Goal: Task Accomplishment & Management: Manage account settings

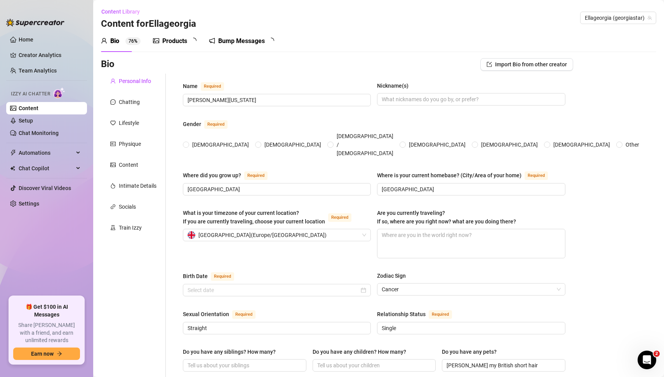
radio input "true"
type input "[DATE]"
click at [43, 56] on link "Creator Analytics" at bounding box center [50, 55] width 62 height 12
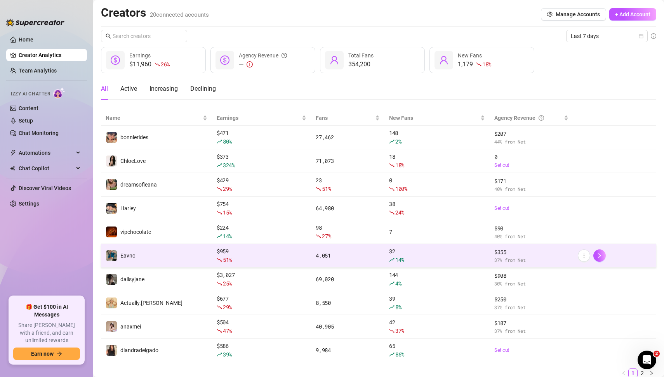
scroll to position [28, 0]
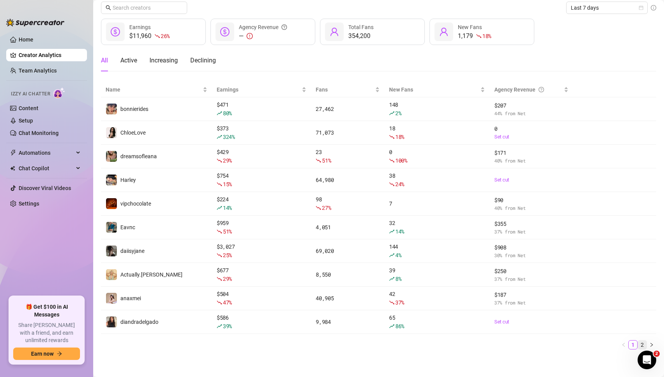
click at [643, 343] on link "2" at bounding box center [642, 345] width 9 height 9
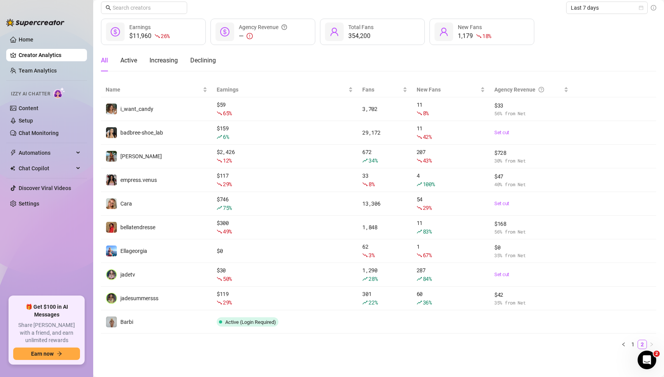
scroll to position [28, 0]
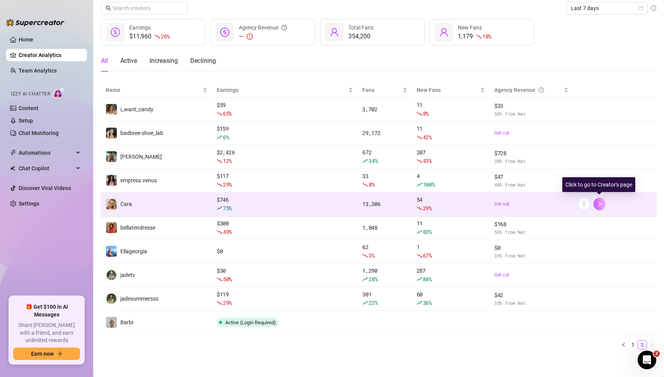
click at [597, 205] on icon "right" at bounding box center [598, 203] width 5 height 5
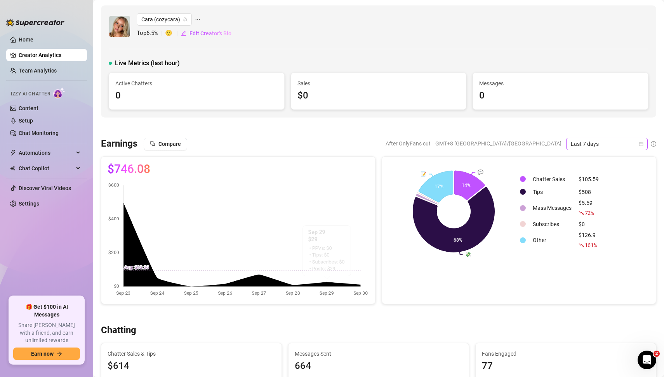
click at [641, 143] on icon "calendar" at bounding box center [641, 144] width 4 height 4
click at [595, 208] on div "Custom date" at bounding box center [606, 208] width 69 height 9
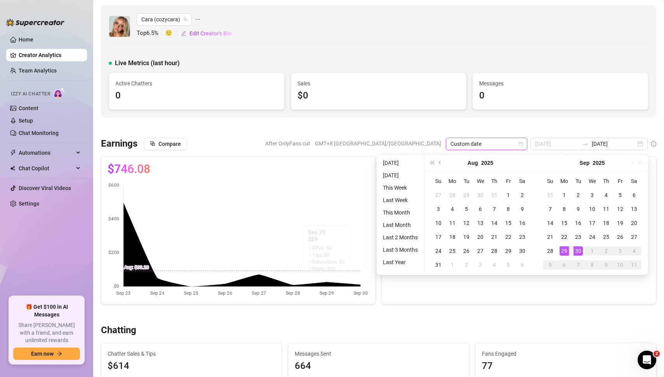
type input "[DATE]"
click at [564, 235] on div "22" at bounding box center [563, 236] width 9 height 9
type input "[DATE]"
click at [549, 252] on div "28" at bounding box center [549, 250] width 9 height 9
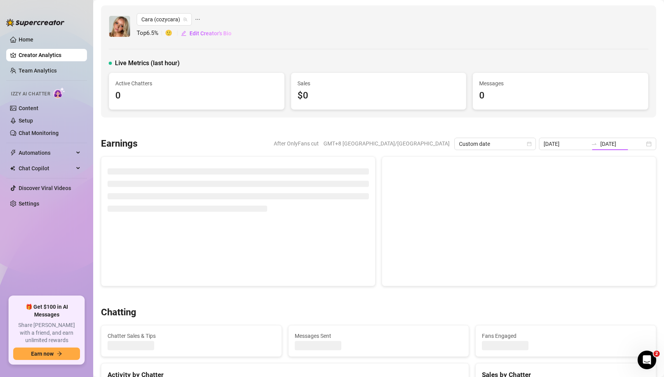
type input "[DATE]"
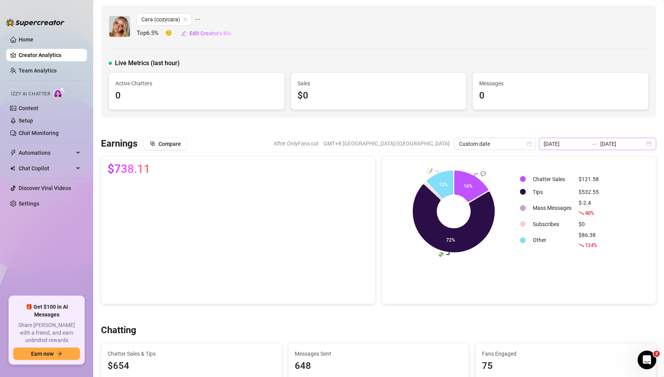
click at [627, 130] on div at bounding box center [378, 128] width 555 height 8
click at [626, 142] on input "[DATE]" at bounding box center [622, 144] width 44 height 9
click at [631, 143] on input "[DATE]" at bounding box center [622, 144] width 44 height 9
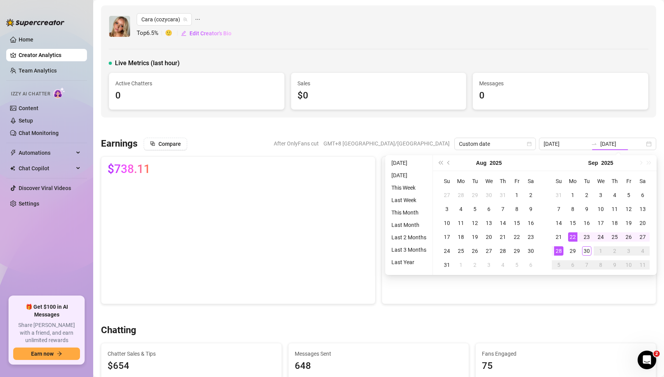
click at [603, 236] on div "24" at bounding box center [600, 236] width 9 height 9
type input "[DATE]"
click at [583, 147] on input "[DATE]" at bounding box center [565, 144] width 44 height 9
click at [599, 239] on div "24" at bounding box center [600, 236] width 9 height 9
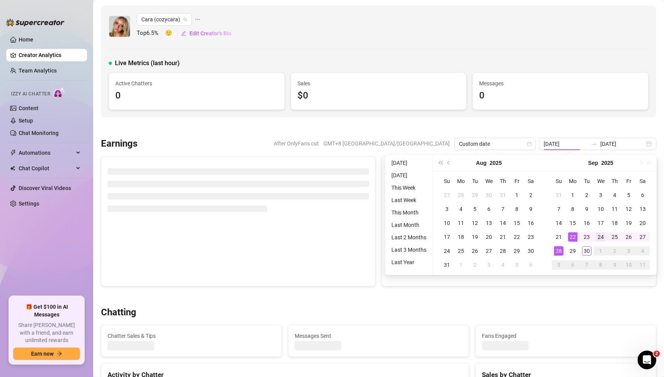
type input "[DATE]"
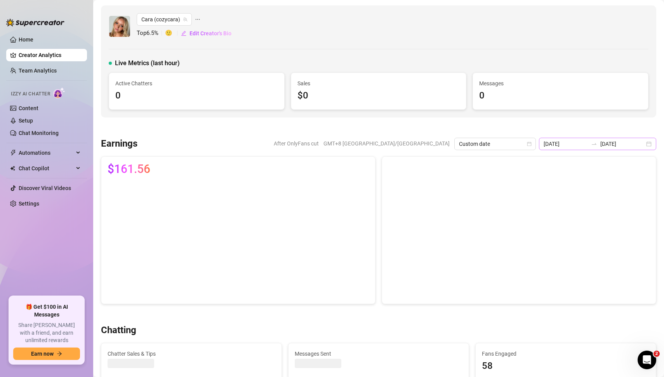
click at [646, 144] on div "[DATE] [DATE]" at bounding box center [597, 144] width 117 height 12
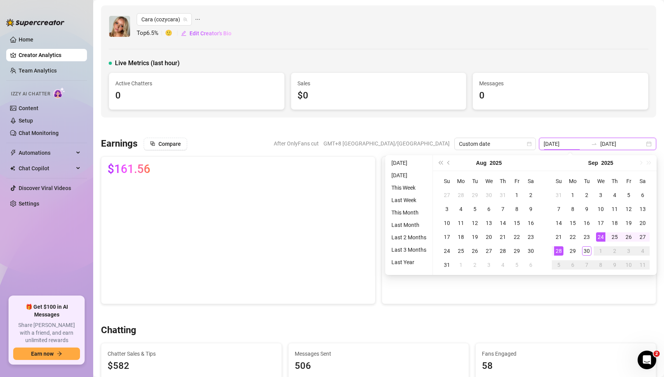
type input "[DATE]"
click at [601, 234] on div "24" at bounding box center [600, 236] width 9 height 9
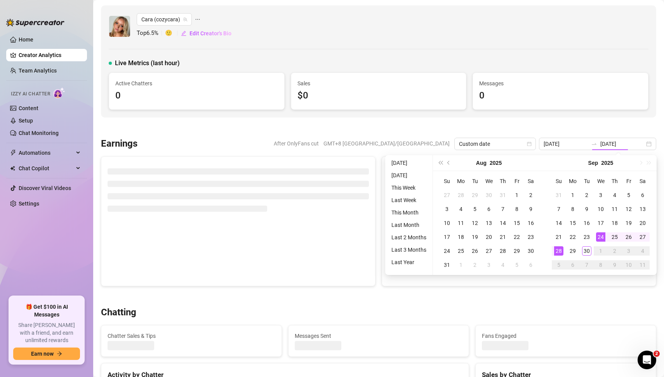
type input "[DATE]"
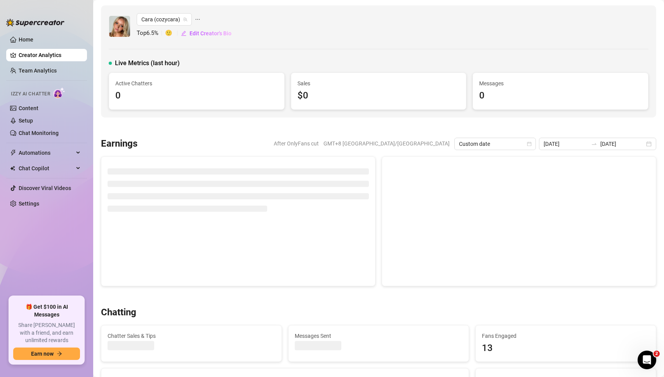
click at [609, 126] on div at bounding box center [378, 128] width 555 height 8
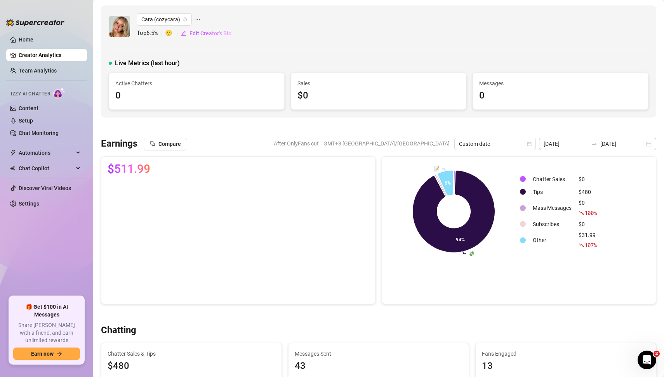
click at [644, 144] on div "[DATE] [DATE]" at bounding box center [597, 144] width 117 height 12
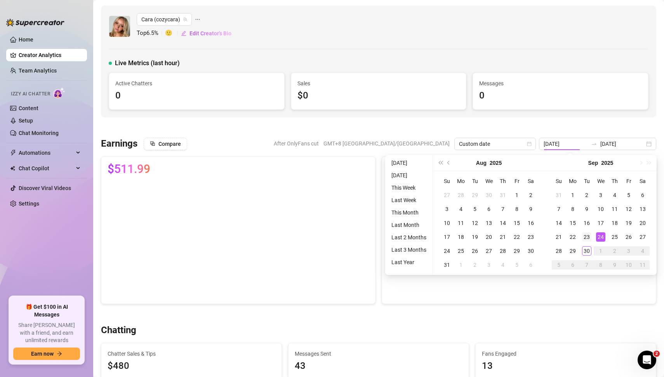
click at [588, 237] on div "23" at bounding box center [586, 236] width 9 height 9
type input "[DATE]"
click at [588, 237] on div "23" at bounding box center [586, 236] width 9 height 9
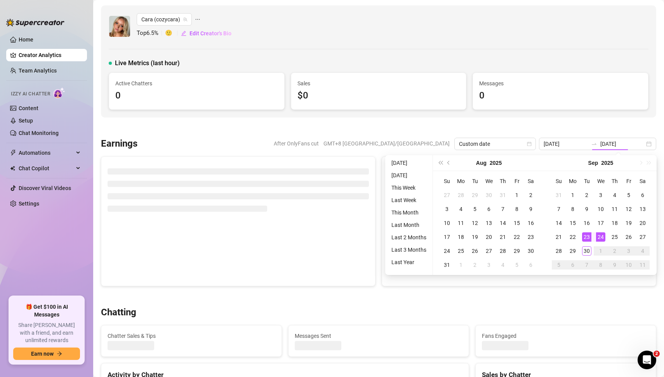
type input "[DATE]"
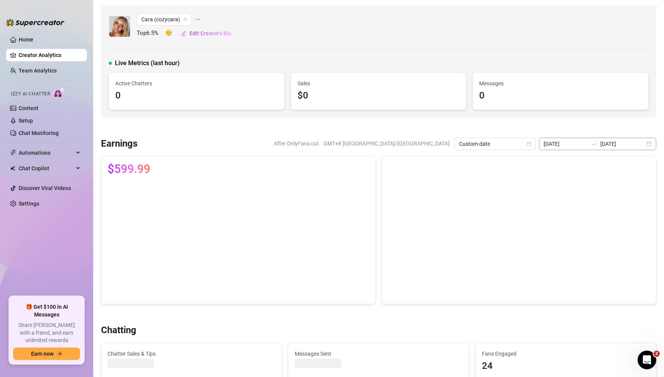
click at [650, 145] on div "[DATE] [DATE]" at bounding box center [597, 144] width 117 height 12
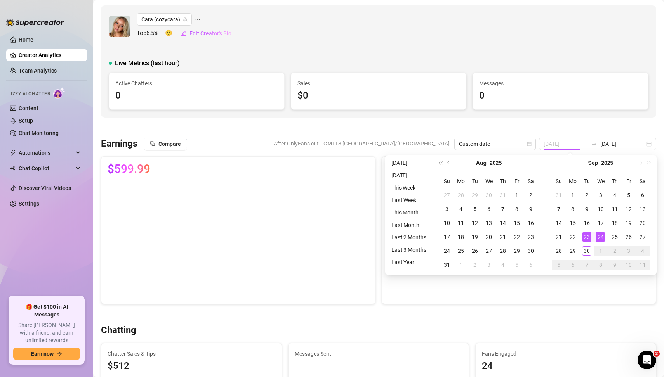
click at [587, 237] on div "23" at bounding box center [586, 236] width 9 height 9
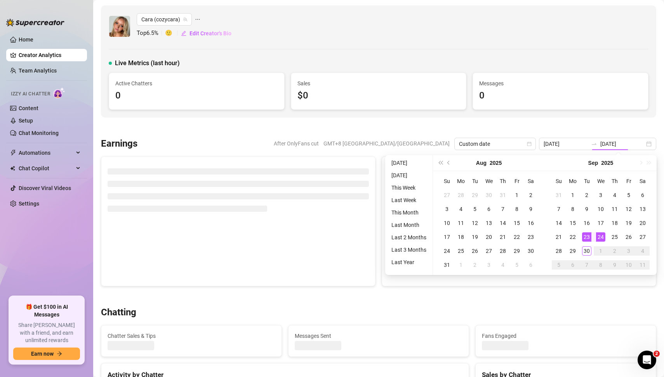
type input "[DATE]"
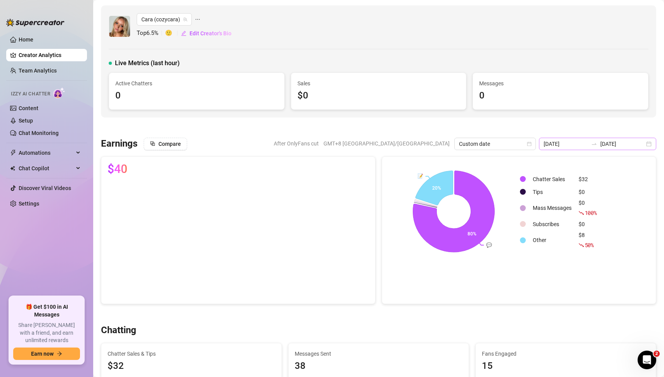
click at [650, 143] on div "[DATE] [DATE]" at bounding box center [597, 144] width 117 height 12
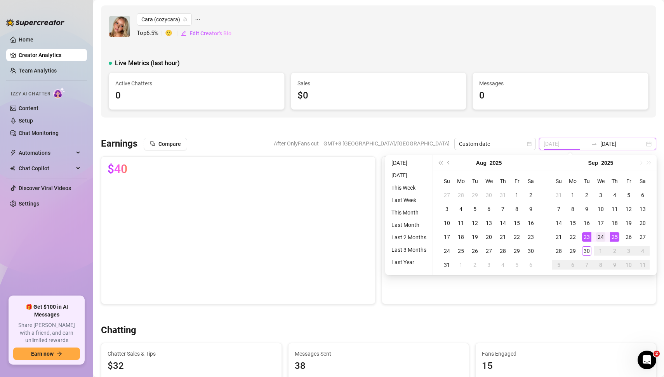
type input "[DATE]"
click at [601, 235] on div "24" at bounding box center [600, 236] width 9 height 9
type input "[DATE]"
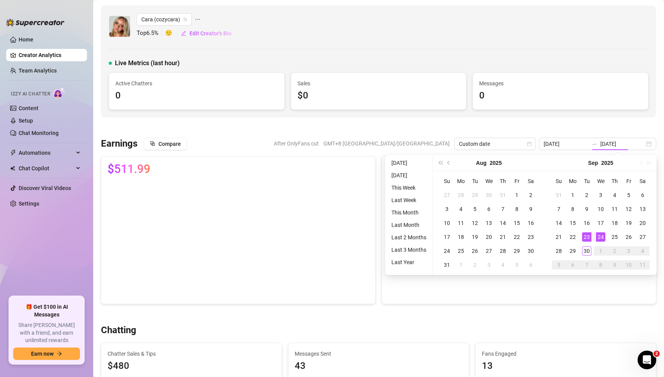
type input "[DATE]"
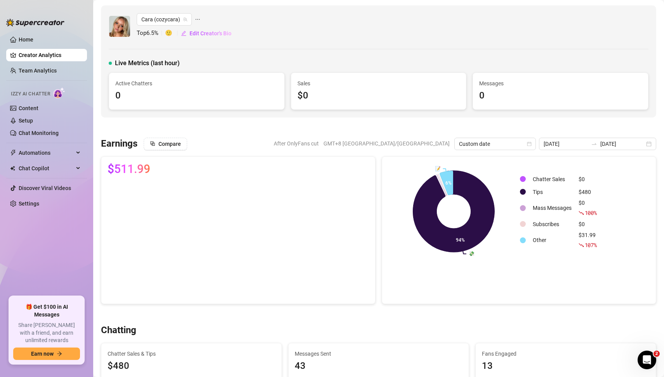
click at [599, 127] on div at bounding box center [378, 128] width 555 height 8
click at [31, 204] on link "Settings" at bounding box center [29, 204] width 21 height 6
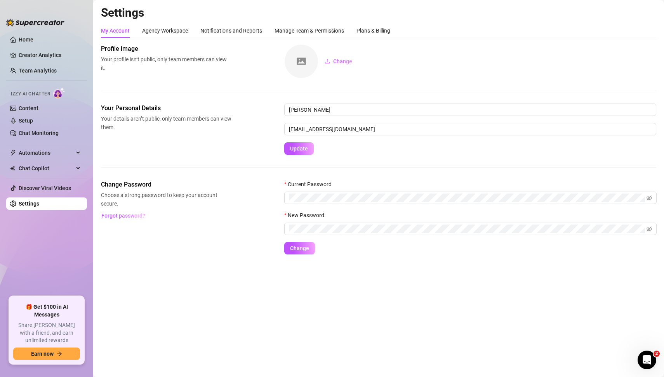
click at [188, 171] on div "Your Personal Details Your details aren’t public, only team members can view th…" at bounding box center [378, 142] width 555 height 76
click at [175, 28] on div "Agency Workspace" at bounding box center [165, 30] width 46 height 9
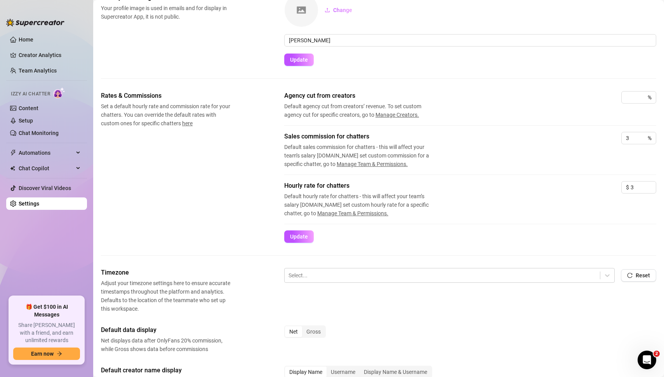
scroll to position [59, 0]
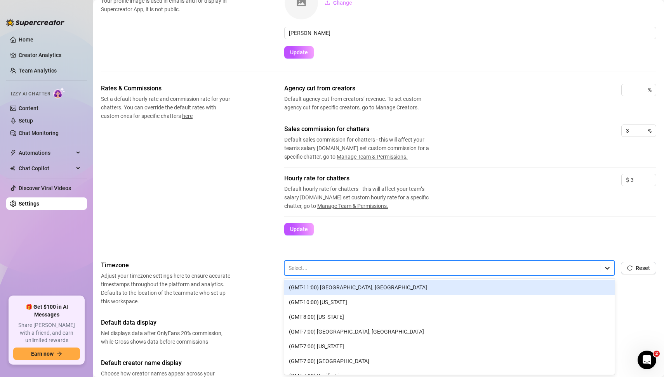
click at [603, 266] on div at bounding box center [607, 268] width 14 height 14
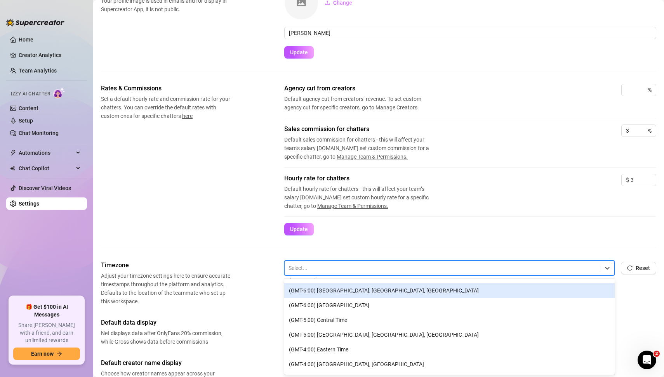
scroll to position [145, 0]
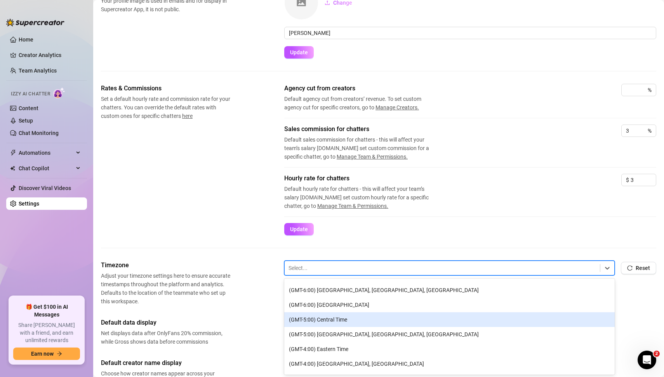
click at [345, 321] on div "(GMT-5:00) Central Time" at bounding box center [449, 319] width 330 height 15
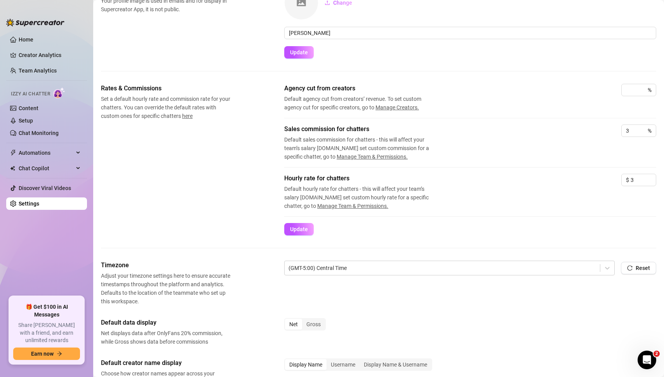
click at [220, 221] on div "Rates & Commissions Set a default hourly rate and commission rate for your chat…" at bounding box center [378, 160] width 555 height 152
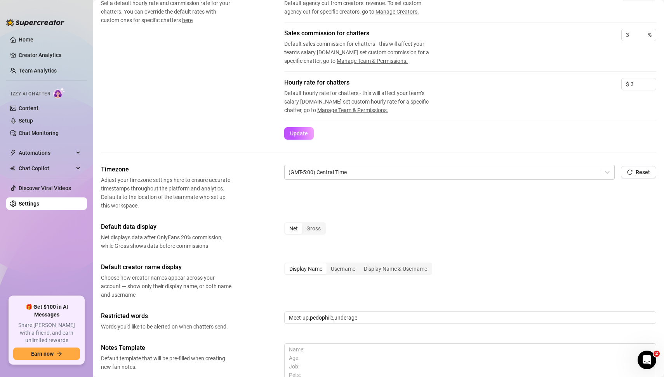
scroll to position [159, 0]
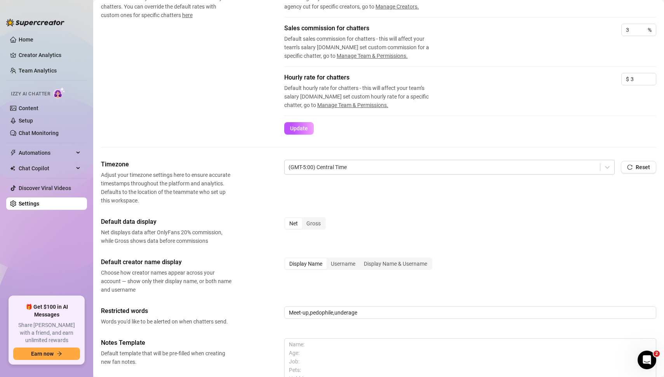
click at [260, 218] on div "Default data display Net displays data after OnlyFans 20% commission, while Gro…" at bounding box center [378, 231] width 555 height 28
click at [316, 223] on div "Gross" at bounding box center [313, 223] width 23 height 11
click at [304, 219] on input "Gross" at bounding box center [304, 219] width 0 height 0
click at [252, 224] on div "Default data display Net displays data after OnlyFans 20% commission, while Gro…" at bounding box center [378, 231] width 555 height 28
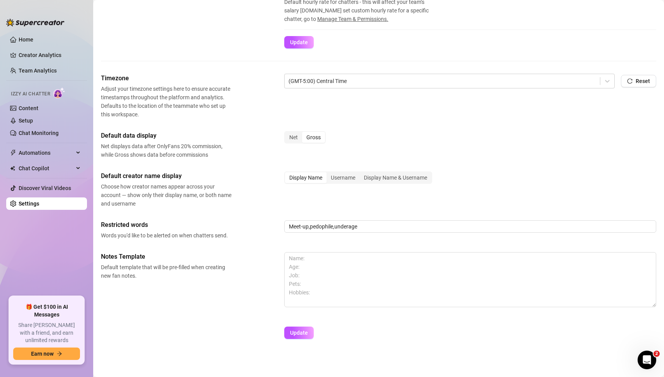
scroll to position [246, 0]
click at [305, 330] on span "Update" at bounding box center [299, 332] width 18 height 6
click at [303, 329] on span "Update" at bounding box center [299, 332] width 18 height 6
click at [51, 55] on link "Creator Analytics" at bounding box center [50, 55] width 62 height 12
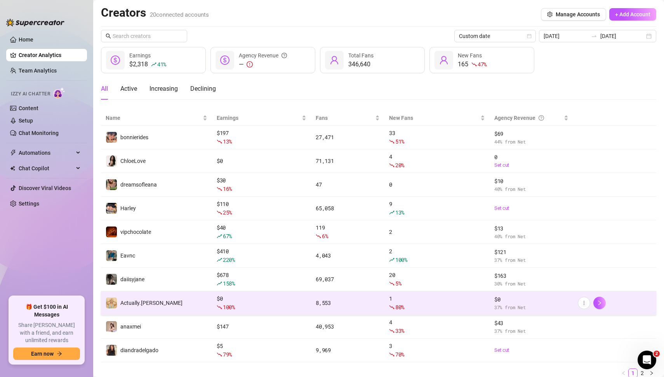
scroll to position [28, 0]
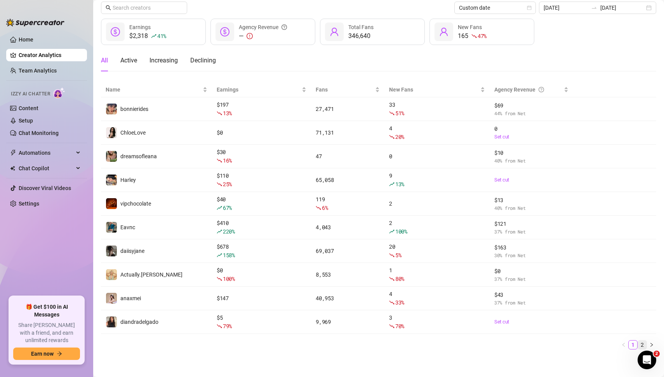
click at [641, 345] on link "2" at bounding box center [642, 345] width 9 height 9
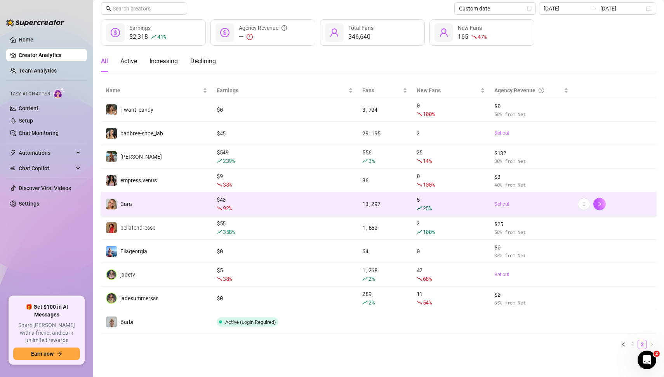
scroll to position [16, 0]
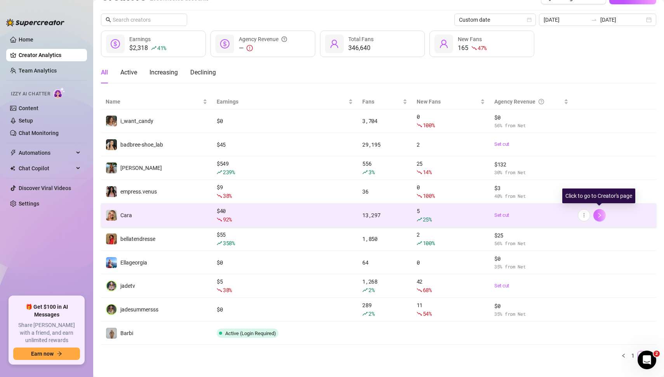
click at [598, 216] on icon "right" at bounding box center [598, 215] width 5 height 5
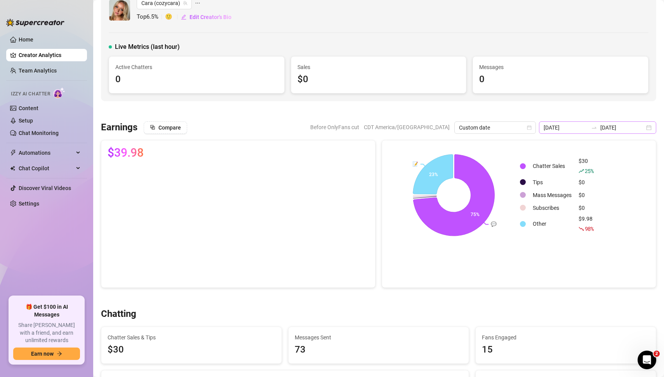
click at [650, 126] on div "[DATE] [DATE]" at bounding box center [597, 127] width 117 height 12
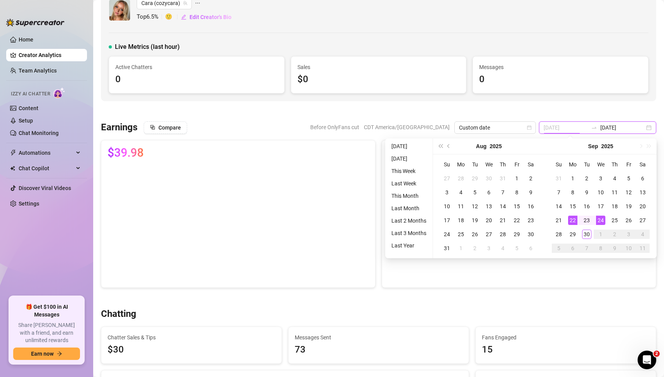
type input "[DATE]"
click at [572, 219] on div "22" at bounding box center [572, 220] width 9 height 9
type input "[DATE]"
click at [557, 238] on div "28" at bounding box center [558, 234] width 9 height 9
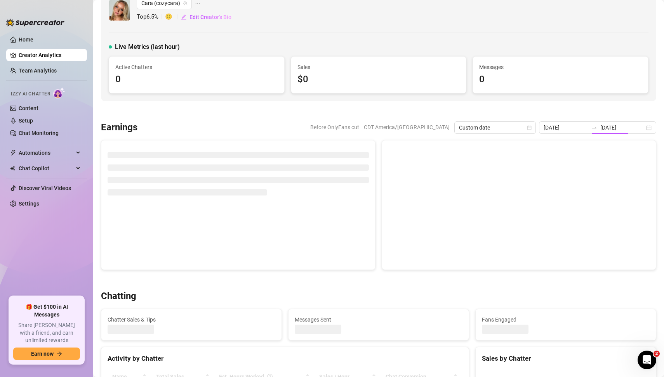
type input "[DATE]"
click at [562, 109] on div at bounding box center [378, 111] width 555 height 8
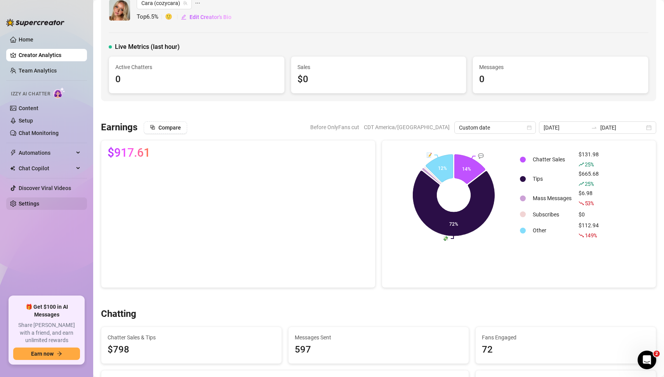
click at [35, 201] on link "Settings" at bounding box center [29, 204] width 21 height 6
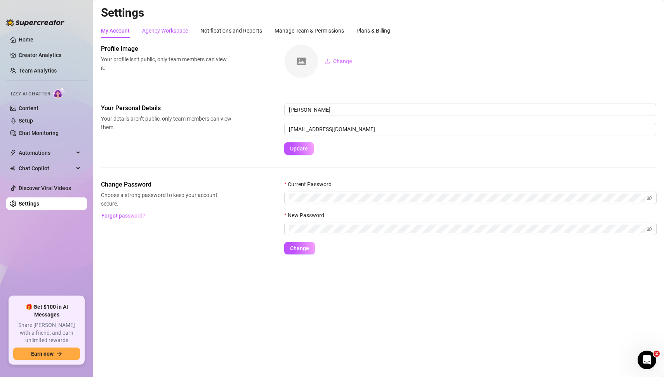
click at [172, 33] on div "Agency Workspace" at bounding box center [165, 30] width 46 height 9
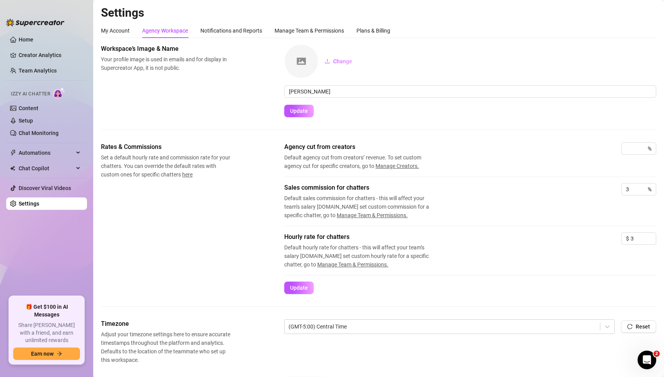
click at [157, 233] on div "Rates & Commissions Set a default hourly rate and commission rate for your chat…" at bounding box center [378, 218] width 555 height 152
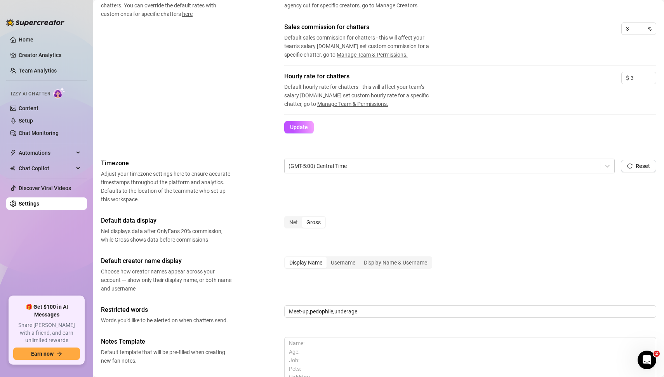
scroll to position [161, 0]
click at [501, 236] on div "Default data display Net displays data after OnlyFans 20% commission, while Gro…" at bounding box center [378, 230] width 555 height 28
